Goal: Task Accomplishment & Management: Use online tool/utility

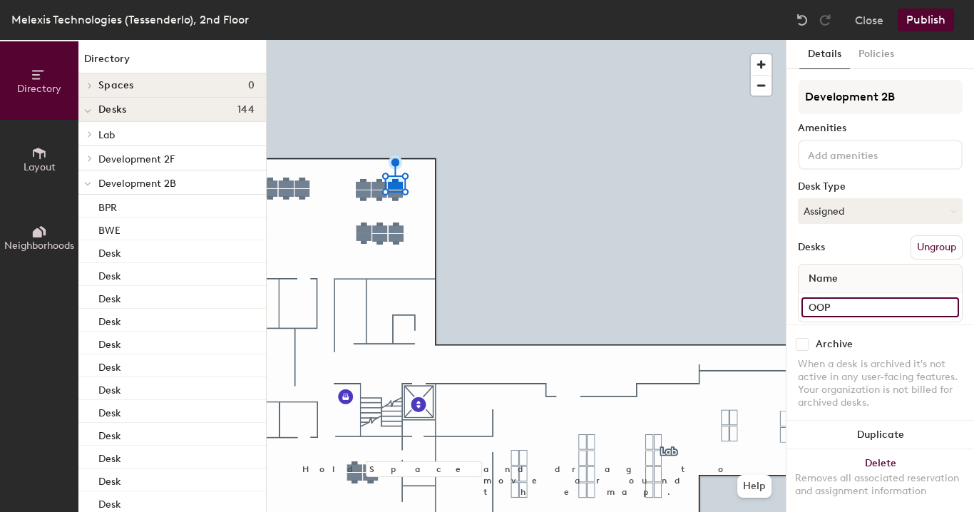
click at [839, 311] on input "OOP" at bounding box center [880, 307] width 158 height 20
type input "S"
type input "Desk 6"
click at [931, 22] on button "Publish" at bounding box center [926, 20] width 56 height 23
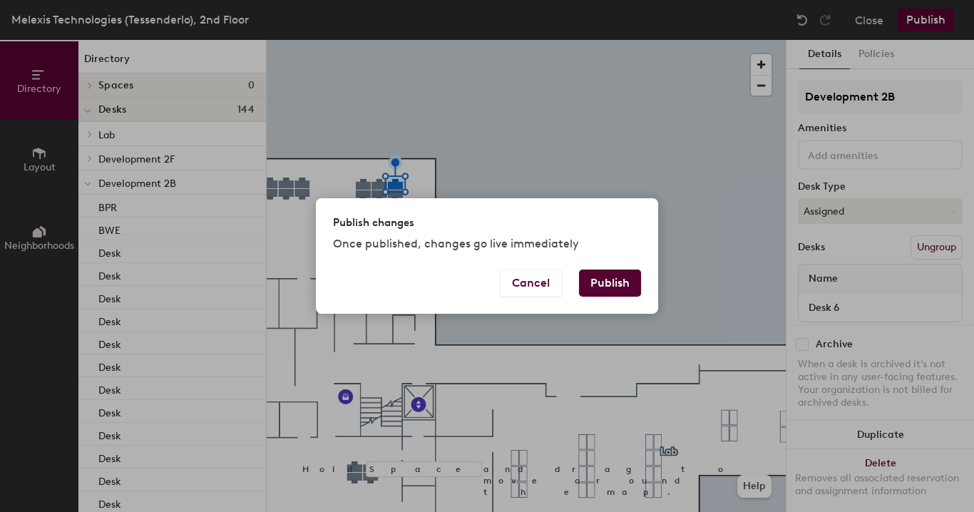
click at [623, 282] on button "Publish" at bounding box center [610, 282] width 62 height 27
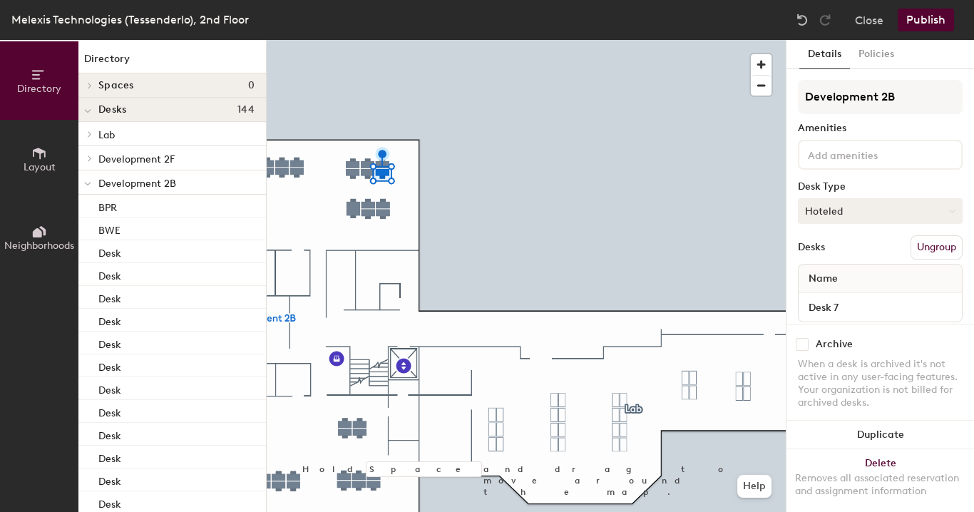
click at [873, 213] on button "Hoteled" at bounding box center [880, 211] width 165 height 26
click at [834, 257] on div "Assigned" at bounding box center [869, 255] width 143 height 21
click at [863, 307] on input "Desk 7" at bounding box center [880, 307] width 158 height 20
click at [863, 301] on input "Desk 7" at bounding box center [880, 307] width 158 height 20
type input "Desk 7: OOP"
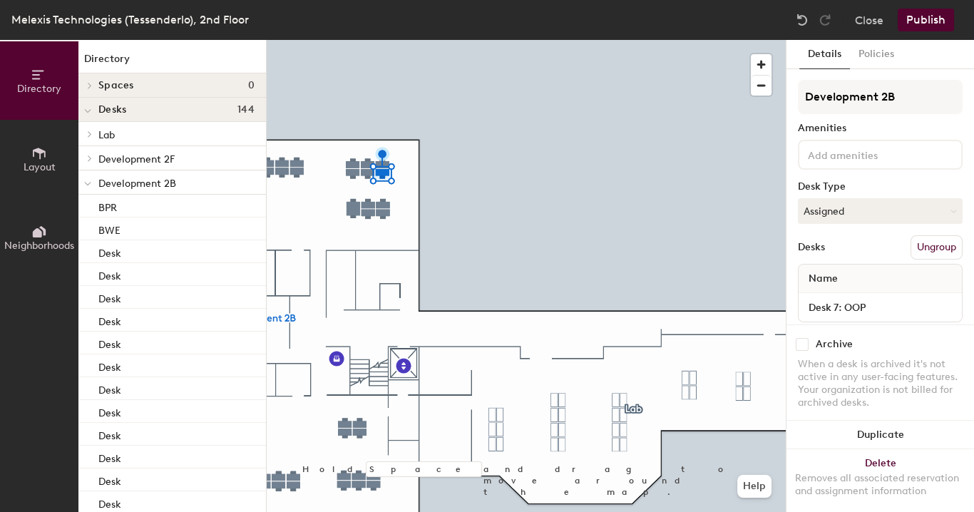
click at [923, 26] on button "Publish" at bounding box center [926, 20] width 56 height 23
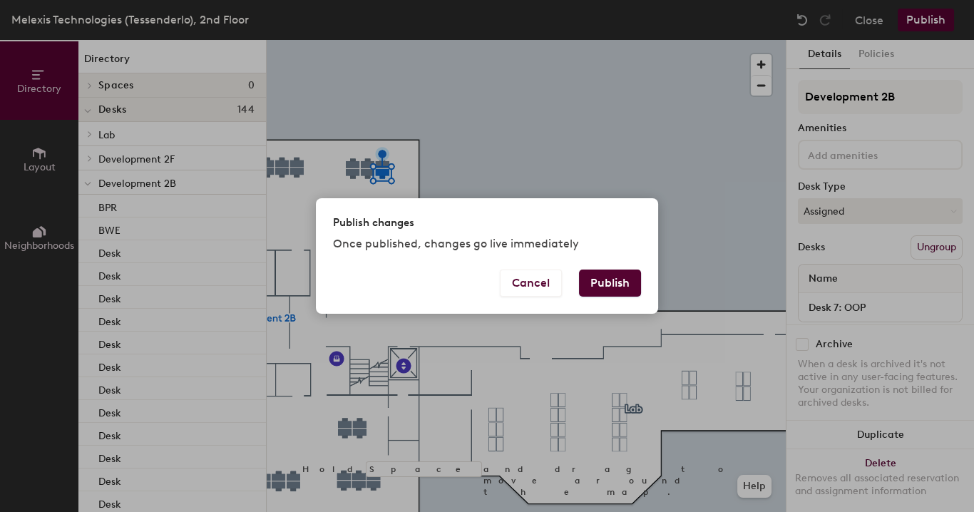
click at [624, 279] on button "Publish" at bounding box center [610, 282] width 62 height 27
